Goal: Information Seeking & Learning: Learn about a topic

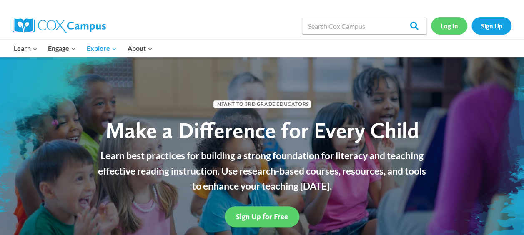
click at [451, 26] on link "Log In" at bounding box center [449, 25] width 36 height 17
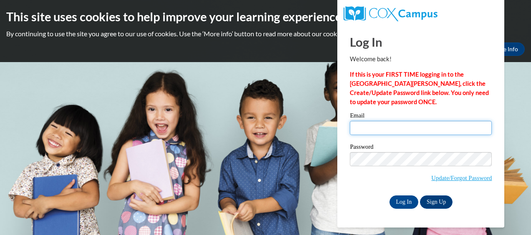
click at [366, 130] on input "Email" at bounding box center [421, 128] width 142 height 14
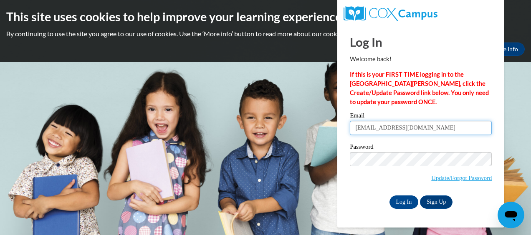
type input "mabelmaribell@yahoo.com"
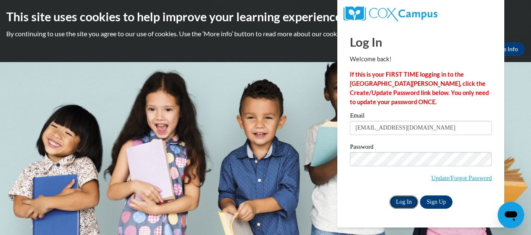
click at [400, 203] on input "Log In" at bounding box center [403, 202] width 29 height 13
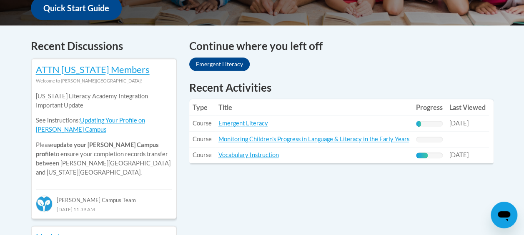
scroll to position [346, 0]
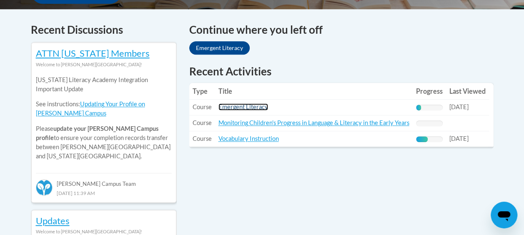
click at [248, 108] on link "Emergent Literacy" at bounding box center [244, 106] width 50 height 7
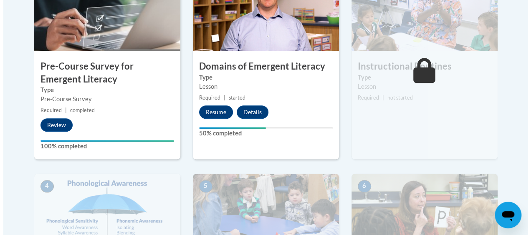
scroll to position [334, 0]
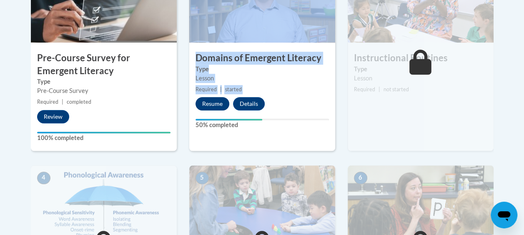
drag, startPoint x: 178, startPoint y: 134, endPoint x: 214, endPoint y: 102, distance: 49.1
click at [214, 102] on div "1 Pre-Course Survey for Emergent Literacy Type Pre-Course Survey Required | com…" at bounding box center [263, 224] width 476 height 531
click at [214, 102] on button "Resume" at bounding box center [213, 103] width 34 height 13
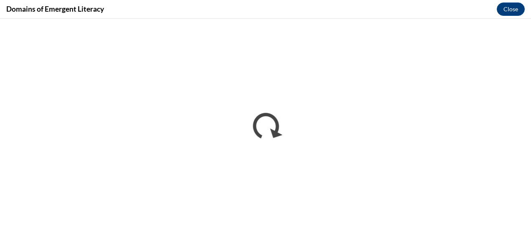
scroll to position [0, 0]
